Goal: Transaction & Acquisition: Purchase product/service

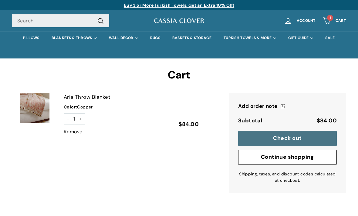
click at [72, 97] on link "Aria Throw Blanket" at bounding box center [131, 97] width 135 height 8
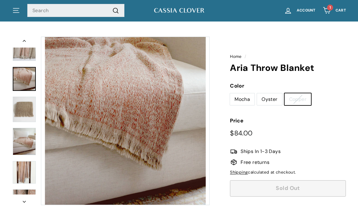
scroll to position [18, 0]
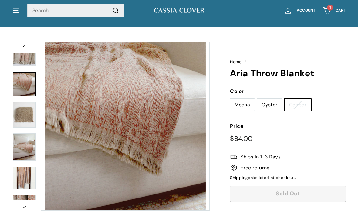
click at [21, 47] on button "Previous" at bounding box center [24, 47] width 24 height 11
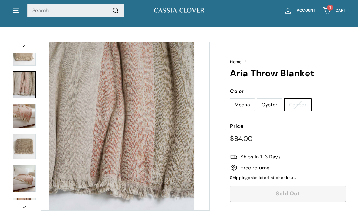
scroll to position [91, 0]
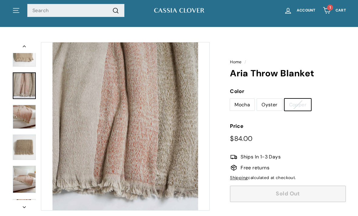
click at [21, 48] on button "Previous" at bounding box center [24, 47] width 24 height 11
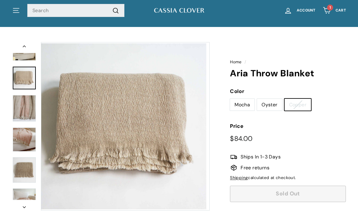
scroll to position [63, 0]
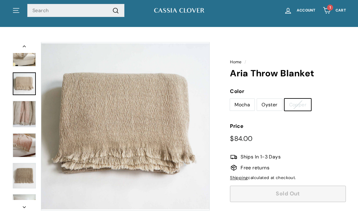
click at [23, 49] on button "Previous" at bounding box center [24, 47] width 24 height 11
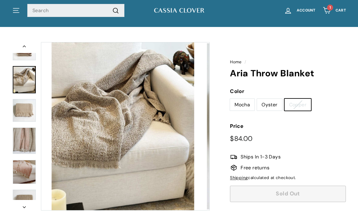
scroll to position [30, 0]
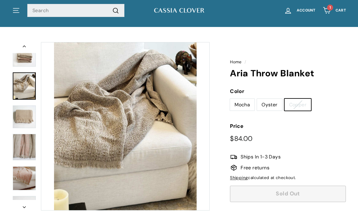
click at [21, 48] on button "Previous" at bounding box center [24, 47] width 24 height 11
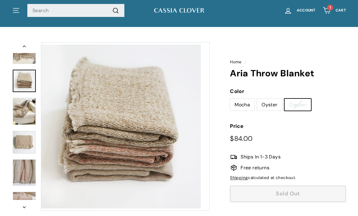
scroll to position [2, 0]
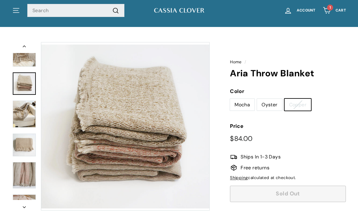
click at [22, 50] on button "Previous" at bounding box center [24, 47] width 24 height 11
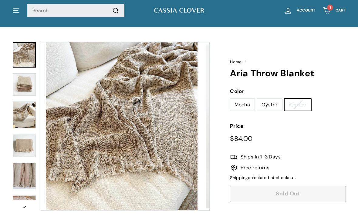
scroll to position [0, 0]
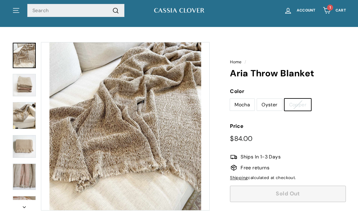
click at [19, 88] on img at bounding box center [24, 85] width 23 height 22
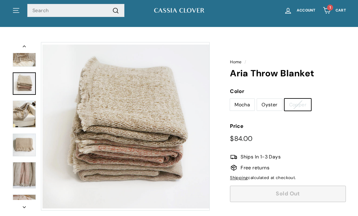
scroll to position [2, 0]
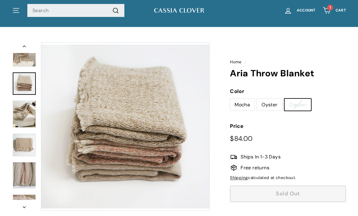
click at [21, 114] on img at bounding box center [24, 114] width 23 height 27
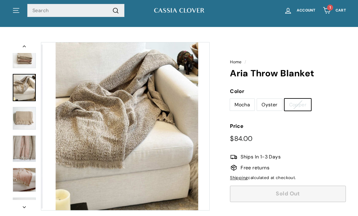
scroll to position [30, 0]
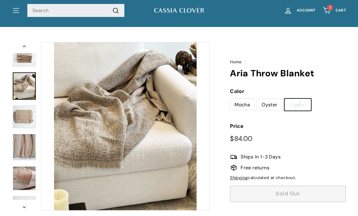
click at [22, 120] on img at bounding box center [24, 117] width 23 height 23
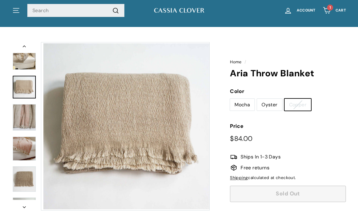
scroll to position [63, 0]
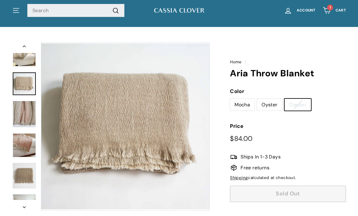
click at [21, 115] on img at bounding box center [24, 114] width 23 height 26
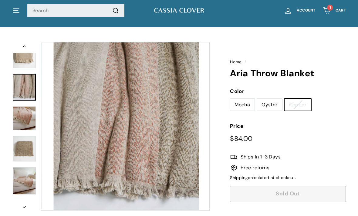
scroll to position [91, 0]
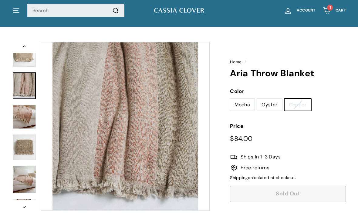
click at [19, 117] on img at bounding box center [24, 117] width 23 height 24
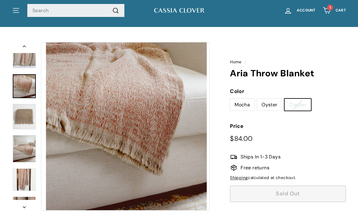
scroll to position [124, 0]
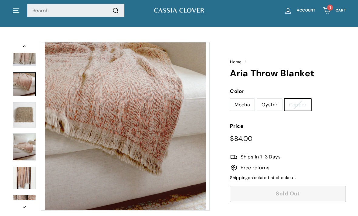
click at [20, 117] on img at bounding box center [24, 114] width 23 height 25
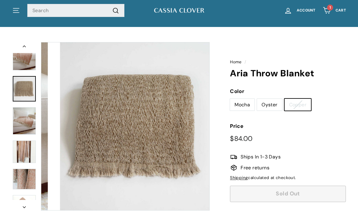
scroll to position [153, 0]
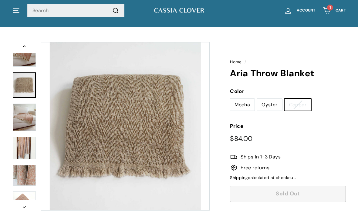
click at [20, 120] on img at bounding box center [24, 117] width 23 height 27
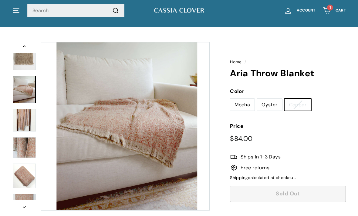
scroll to position [185, 0]
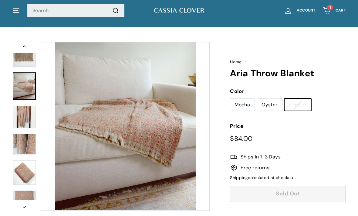
click at [20, 119] on img at bounding box center [24, 117] width 23 height 22
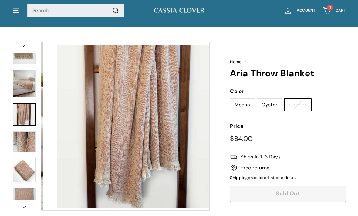
scroll to position [189, 0]
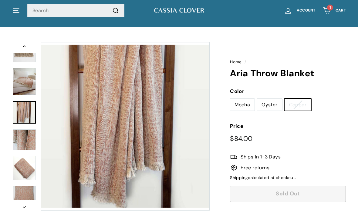
click at [22, 138] on img at bounding box center [24, 140] width 23 height 21
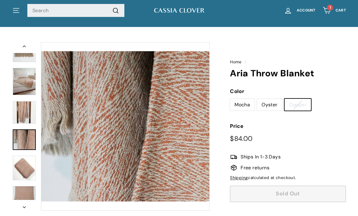
click at [22, 166] on img at bounding box center [24, 168] width 23 height 25
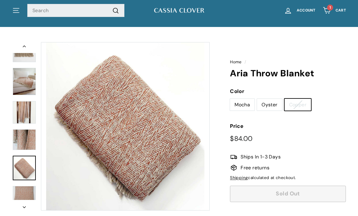
click at [20, 192] on img at bounding box center [24, 198] width 23 height 24
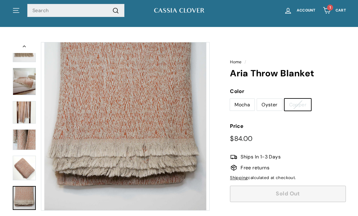
click at [240, 105] on label "Mocha" at bounding box center [242, 105] width 25 height 12
click at [230, 99] on input "Mocha" at bounding box center [230, 99] width 0 height 0
radio input "true"
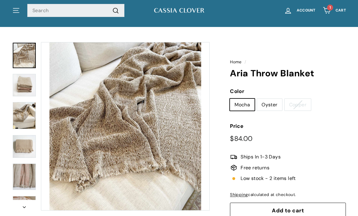
click at [268, 104] on label "Oyster" at bounding box center [269, 105] width 25 height 12
click at [257, 99] on input "Oyster" at bounding box center [257, 99] width 0 height 0
radio input "true"
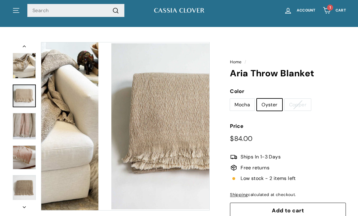
scroll to position [63, 0]
